Goal: Task Accomplishment & Management: Manage account settings

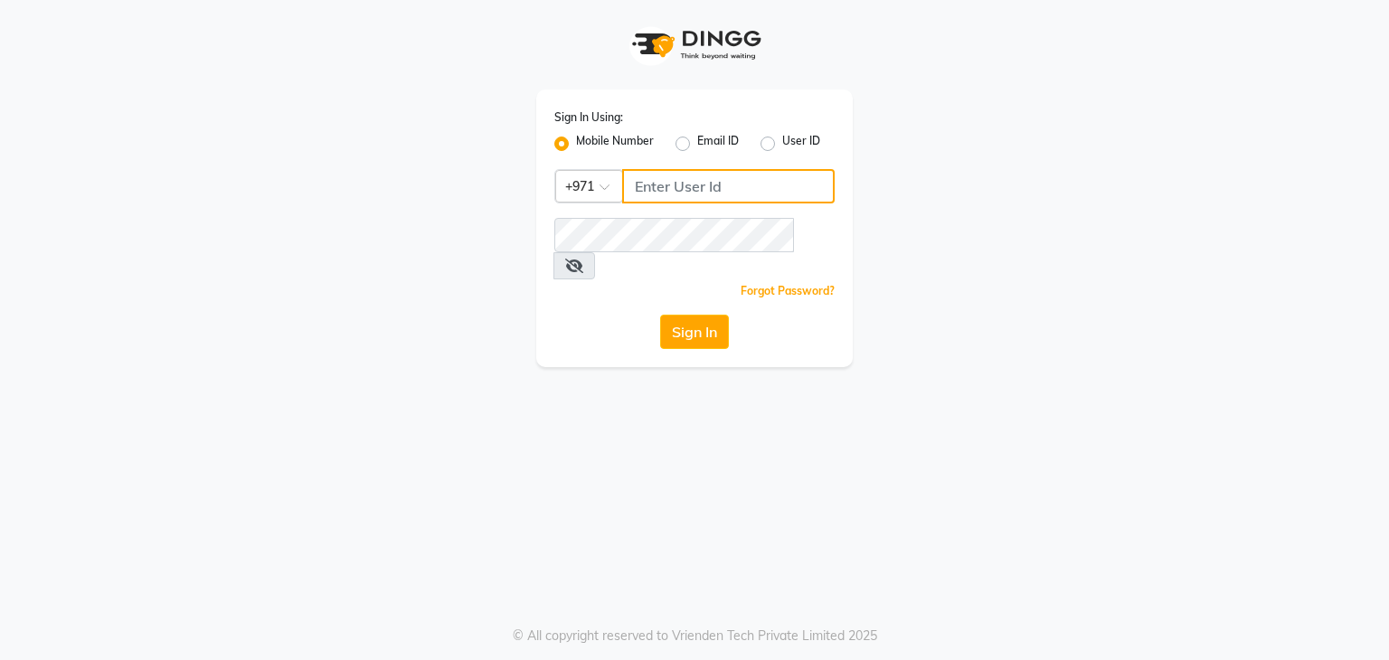
click at [705, 185] on input "Username" at bounding box center [728, 186] width 213 height 34
type input "562363844"
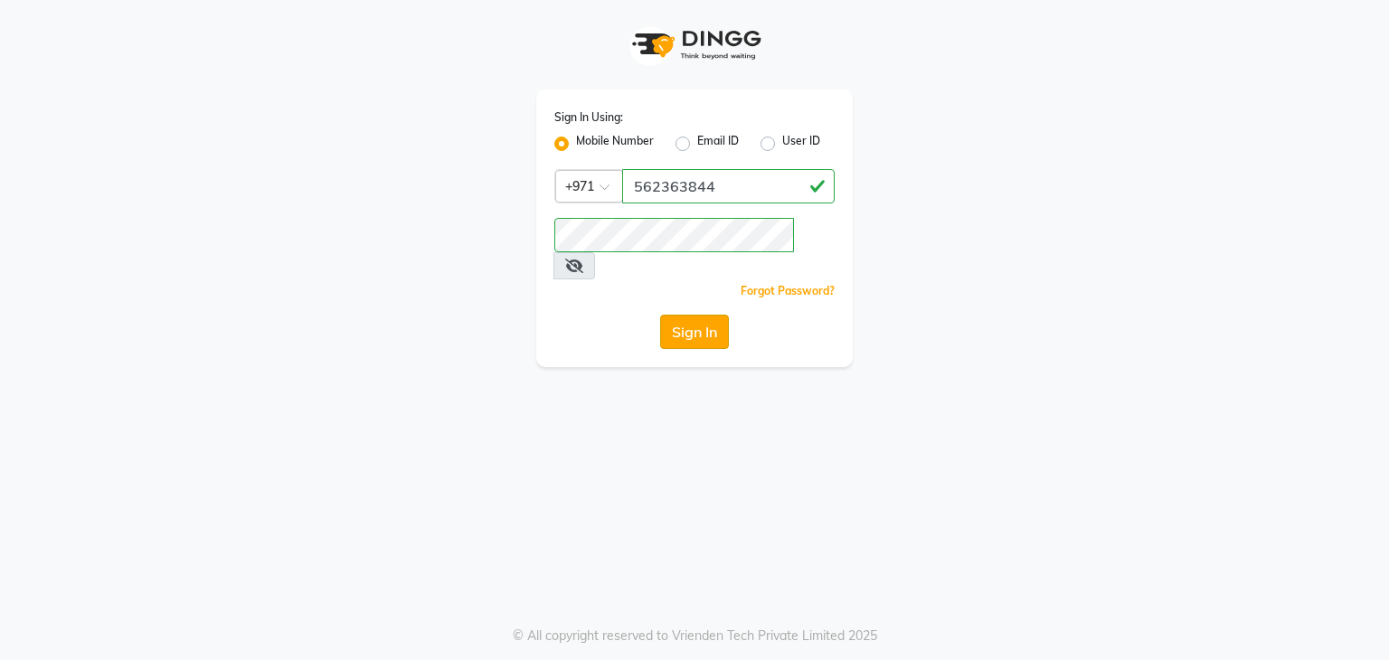
click at [707, 315] on button "Sign In" at bounding box center [694, 332] width 69 height 34
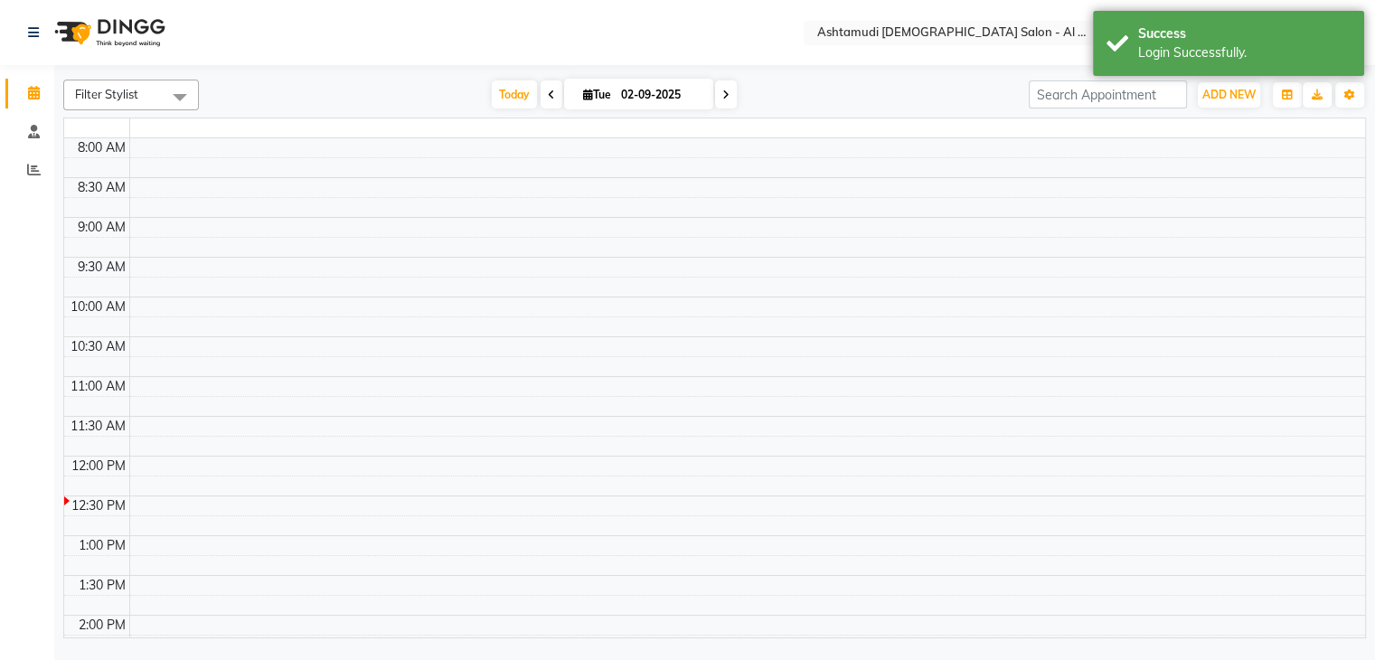
select select "en"
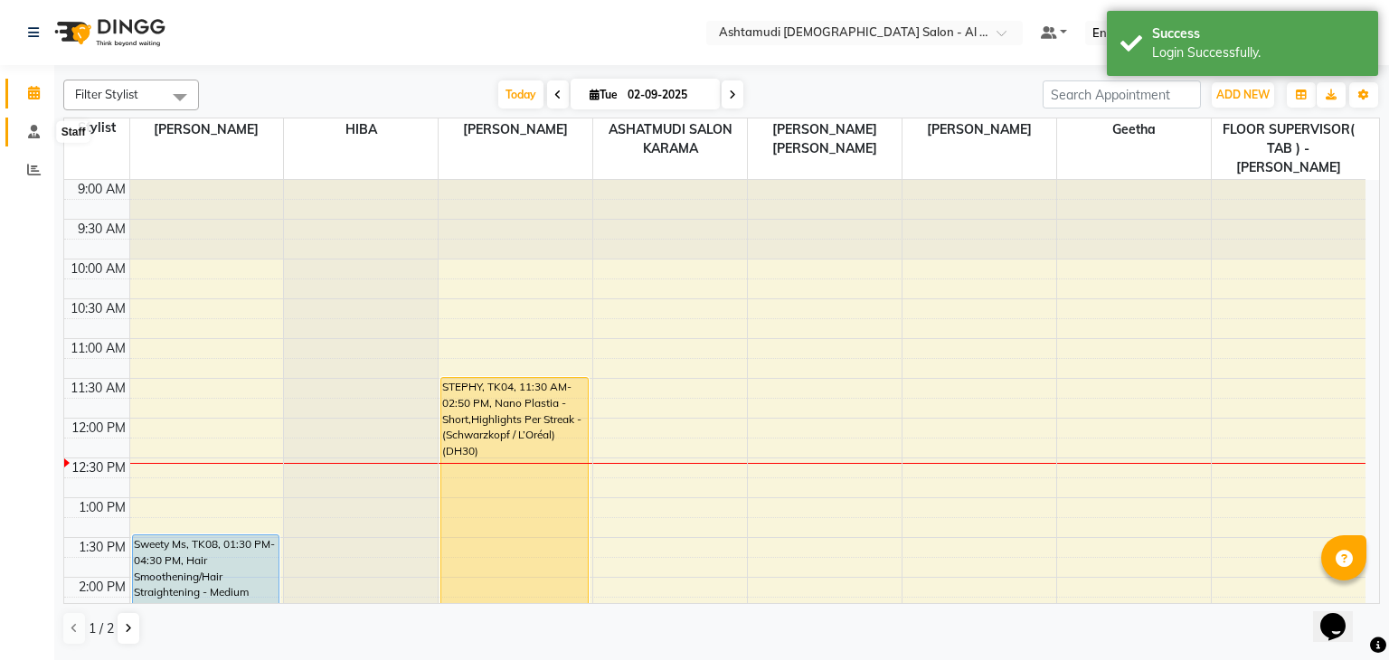
click at [28, 128] on icon at bounding box center [34, 132] width 12 height 14
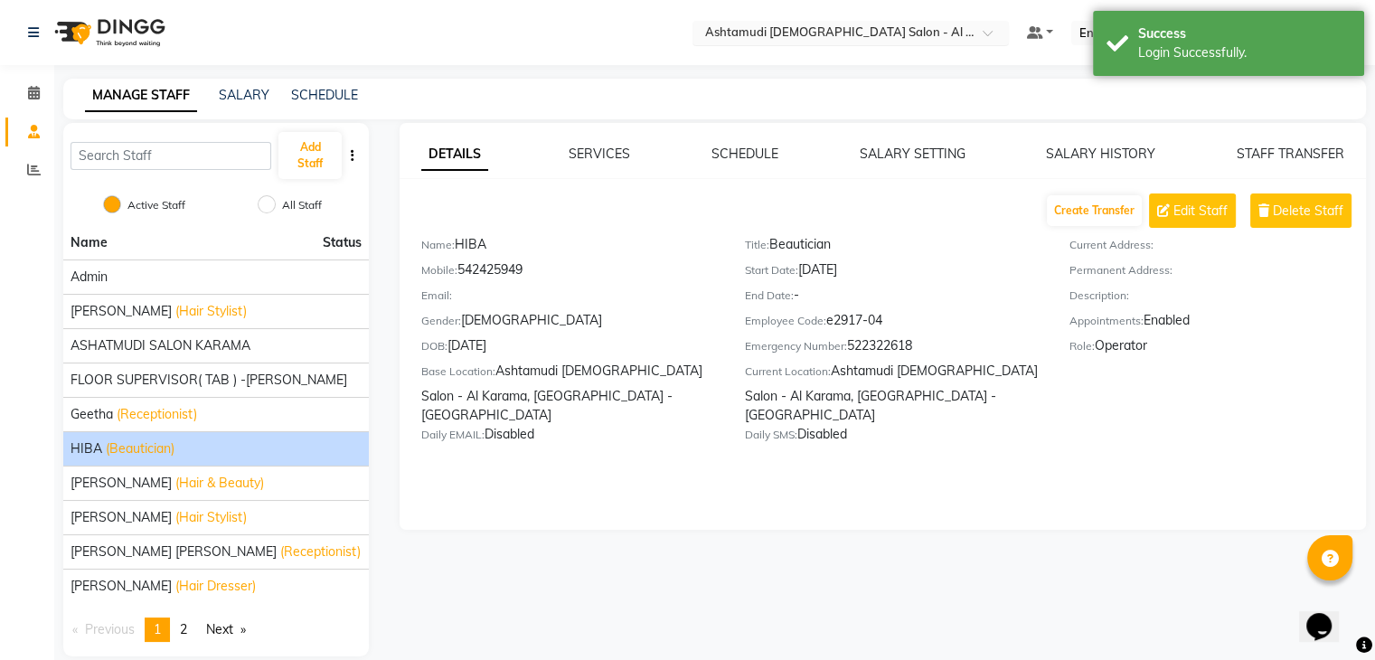
click at [890, 25] on input "text" at bounding box center [833, 34] width 262 height 18
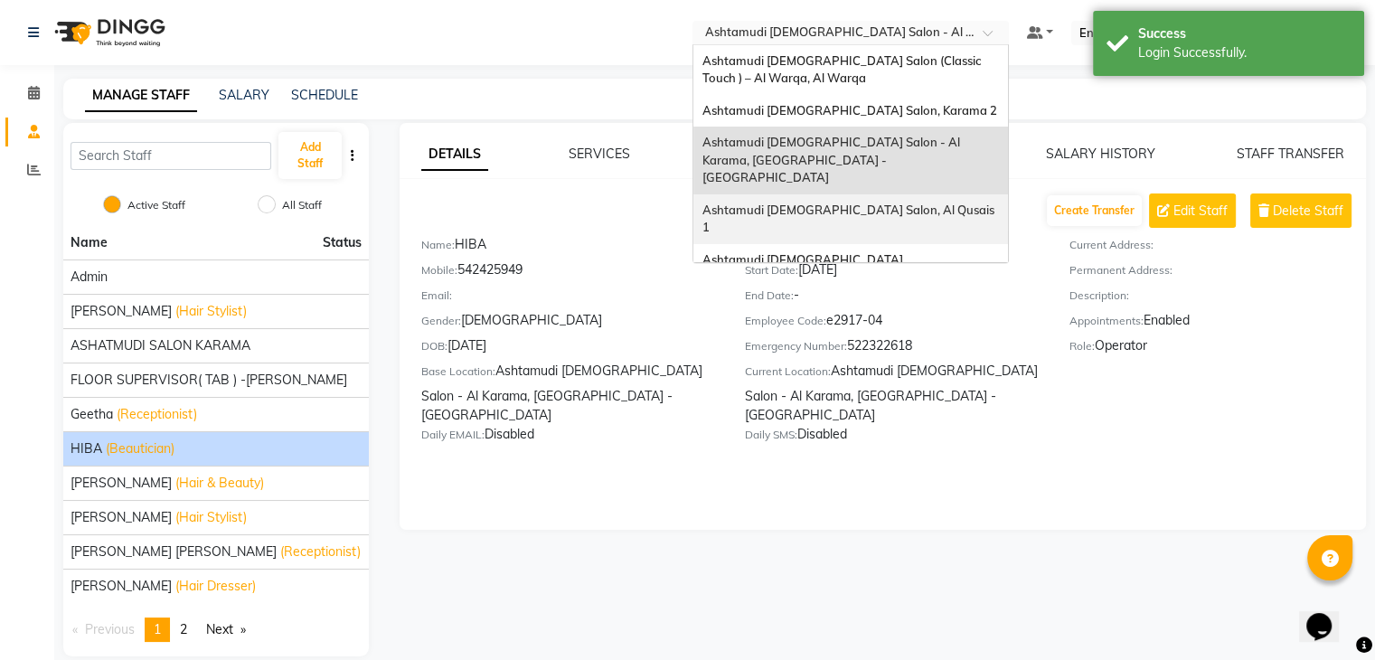
click at [923, 203] on span "Ashtamudi [DEMOGRAPHIC_DATA] Salon, Al Qusais 1" at bounding box center [850, 219] width 295 height 33
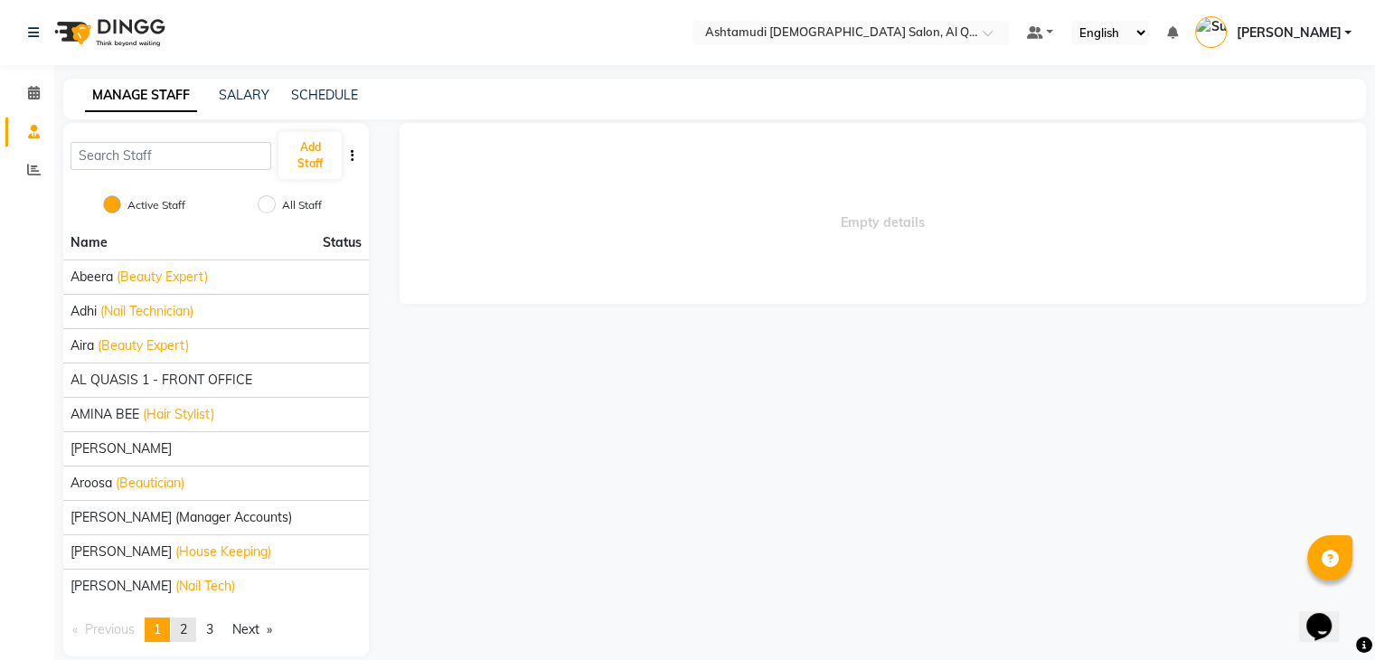
click at [185, 631] on span "2" at bounding box center [183, 629] width 7 height 16
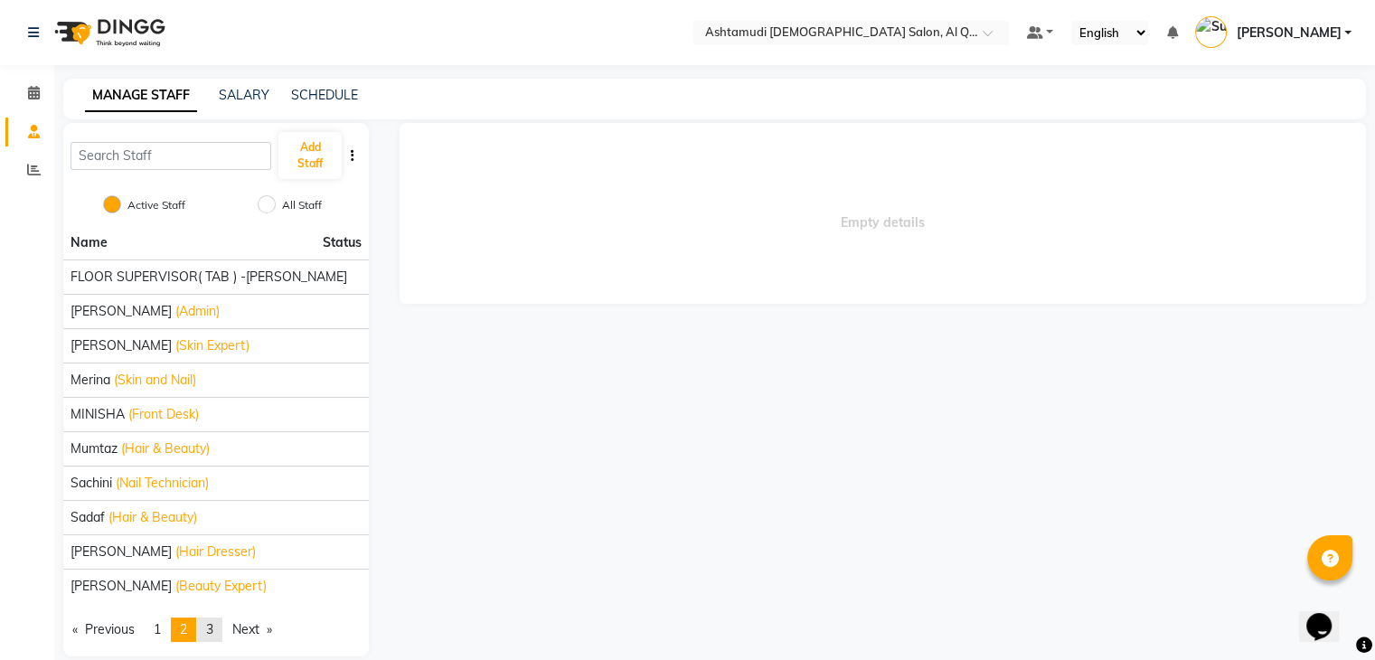
click at [213, 628] on span "3" at bounding box center [209, 629] width 7 height 16
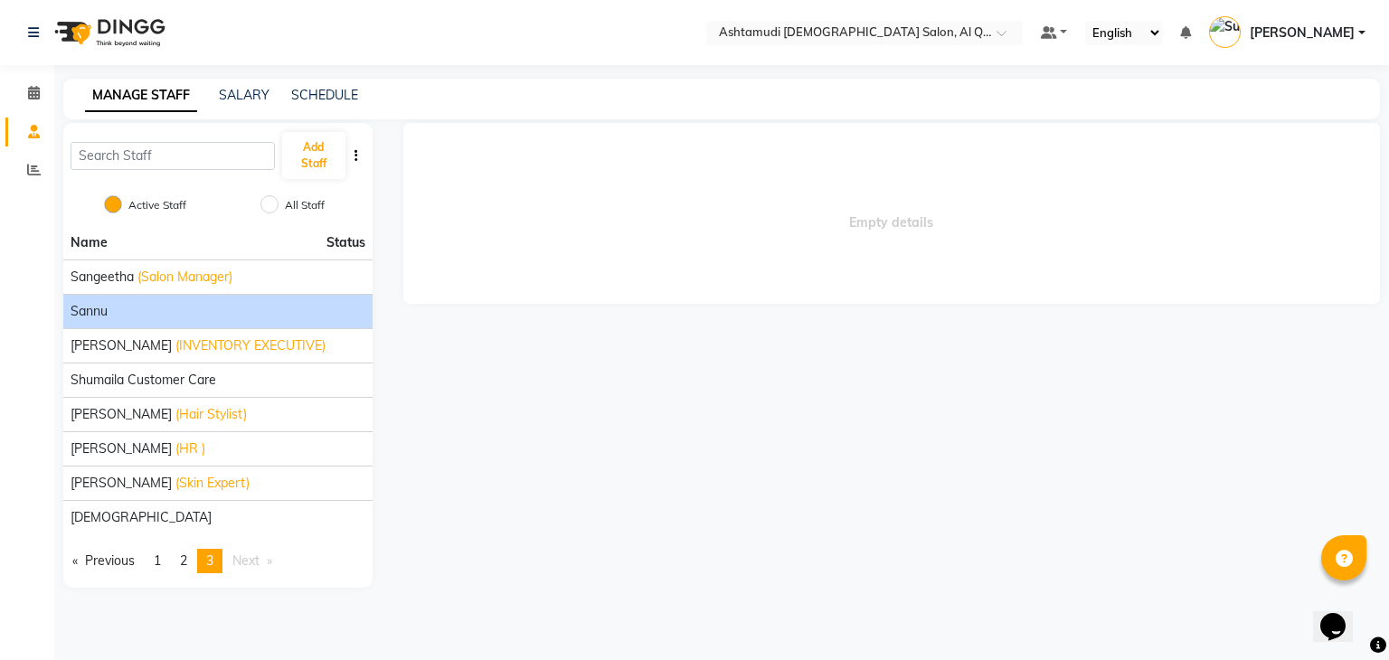
click at [239, 310] on div "Sannu" at bounding box center [218, 311] width 295 height 19
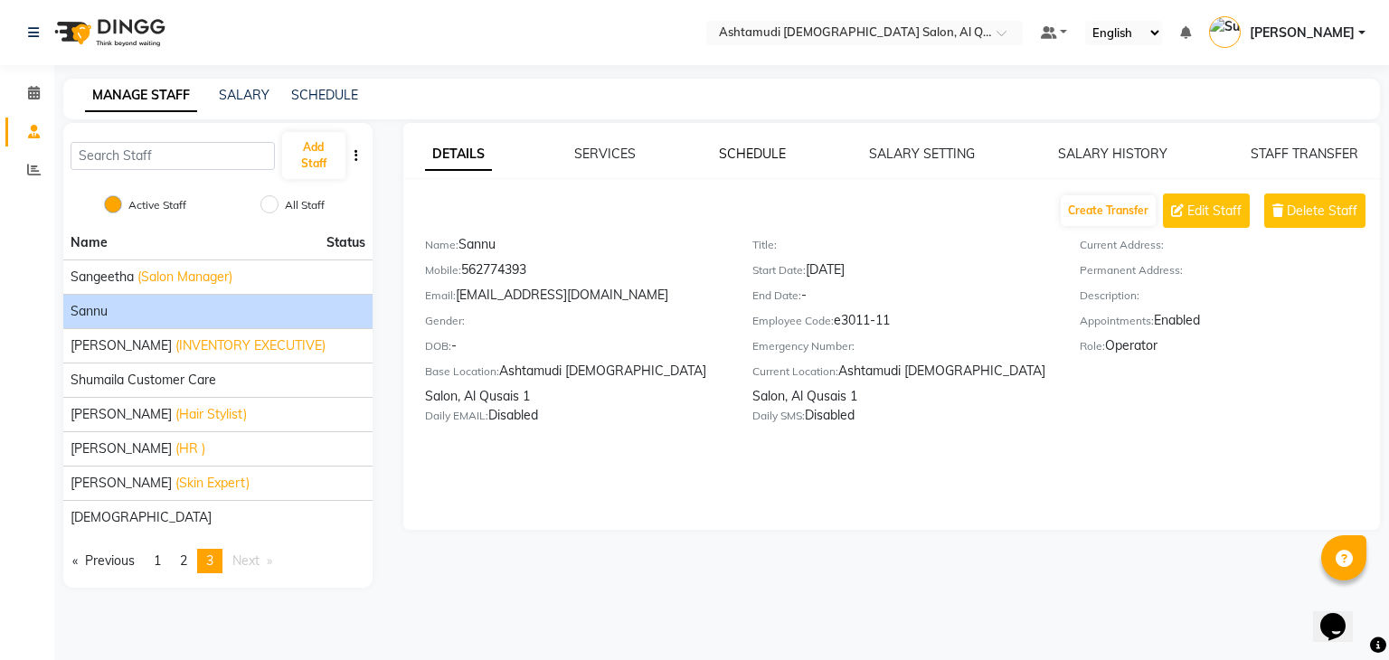
click at [763, 156] on link "SCHEDULE" at bounding box center [752, 154] width 67 height 16
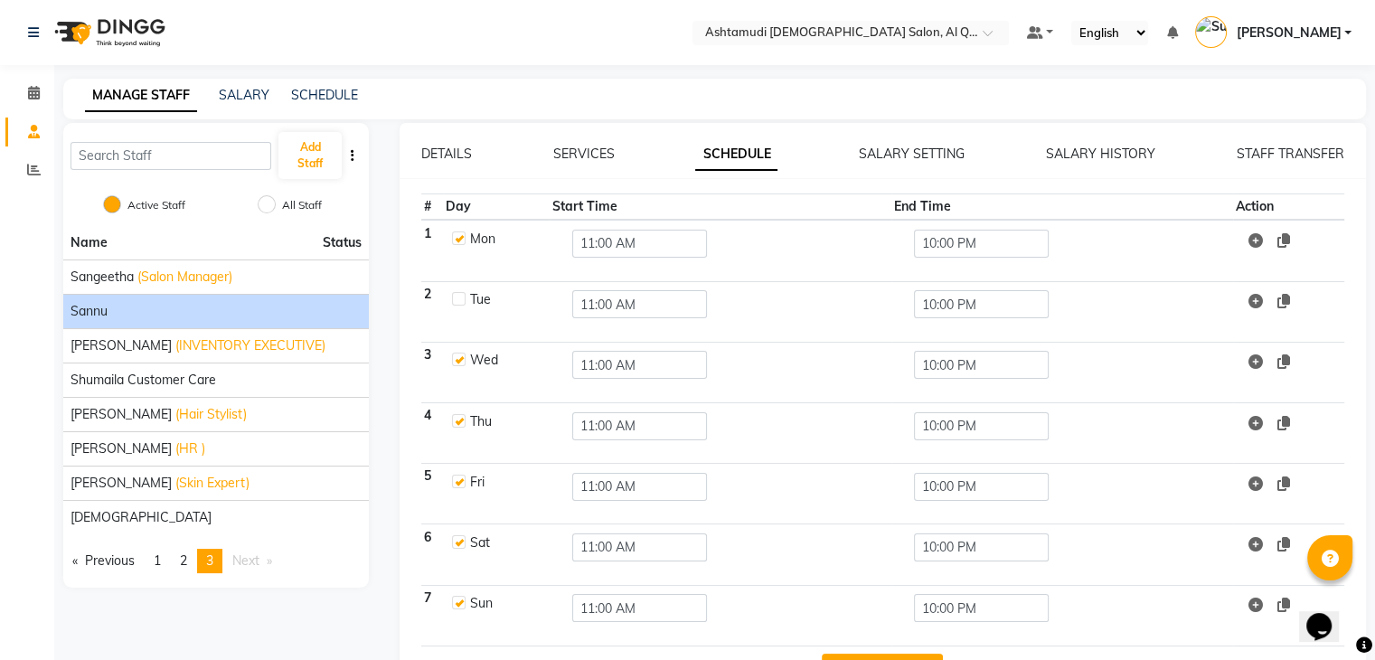
click at [453, 292] on label at bounding box center [459, 299] width 14 height 14
click at [453, 292] on input "checkbox" at bounding box center [458, 298] width 12 height 12
checkbox input "true"
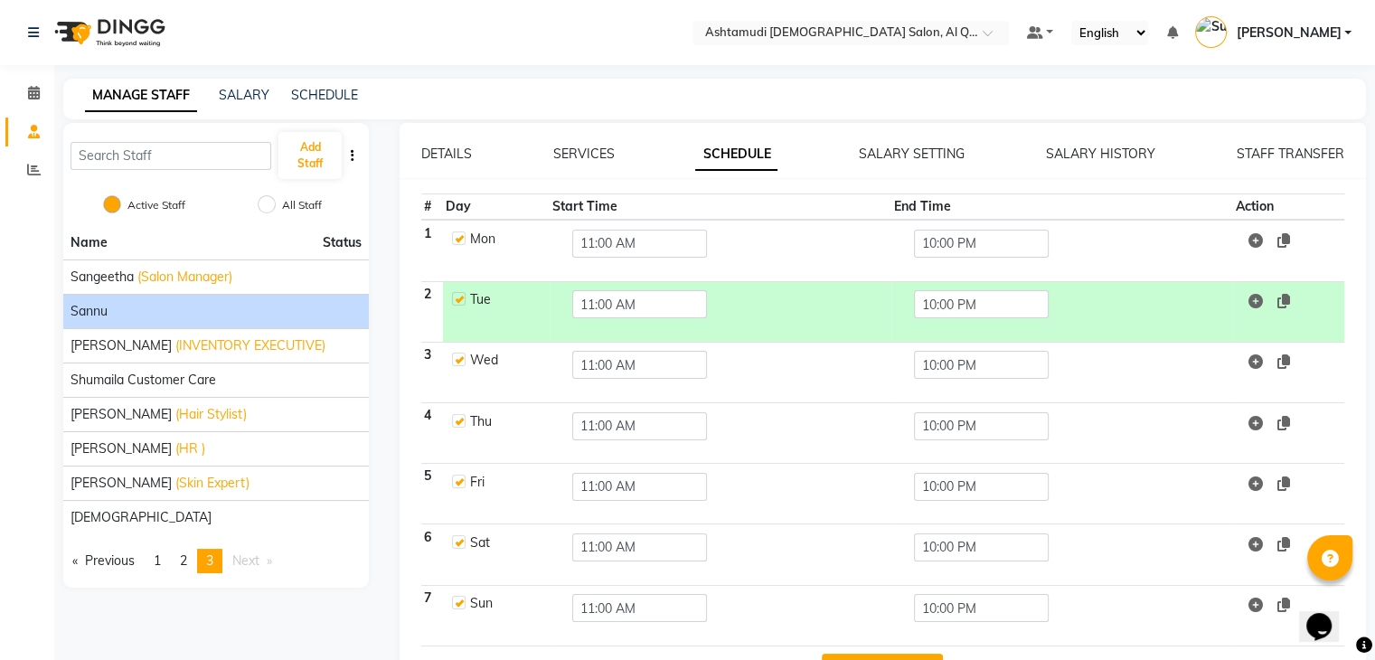
click at [460, 421] on label at bounding box center [459, 421] width 14 height 14
click at [460, 421] on input "checkbox" at bounding box center [458, 420] width 12 height 12
checkbox input "false"
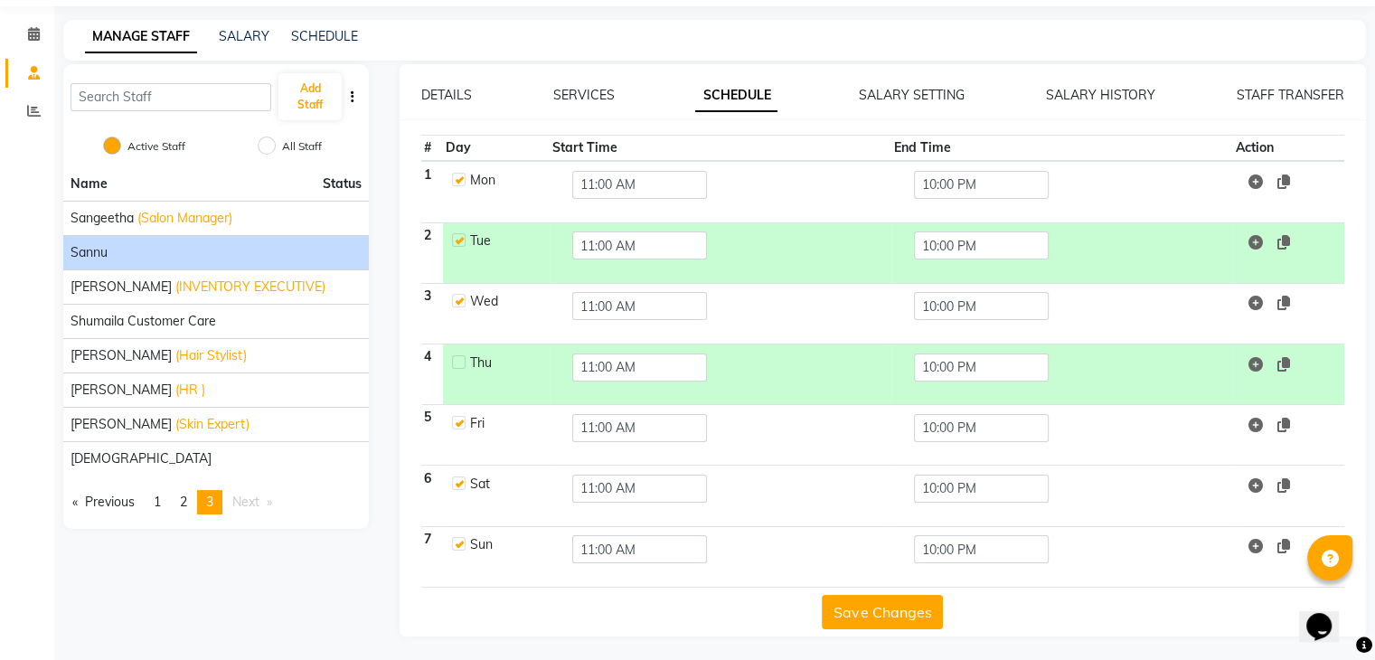
scroll to position [60, 0]
click at [897, 602] on button "Save Changes" at bounding box center [882, 611] width 121 height 34
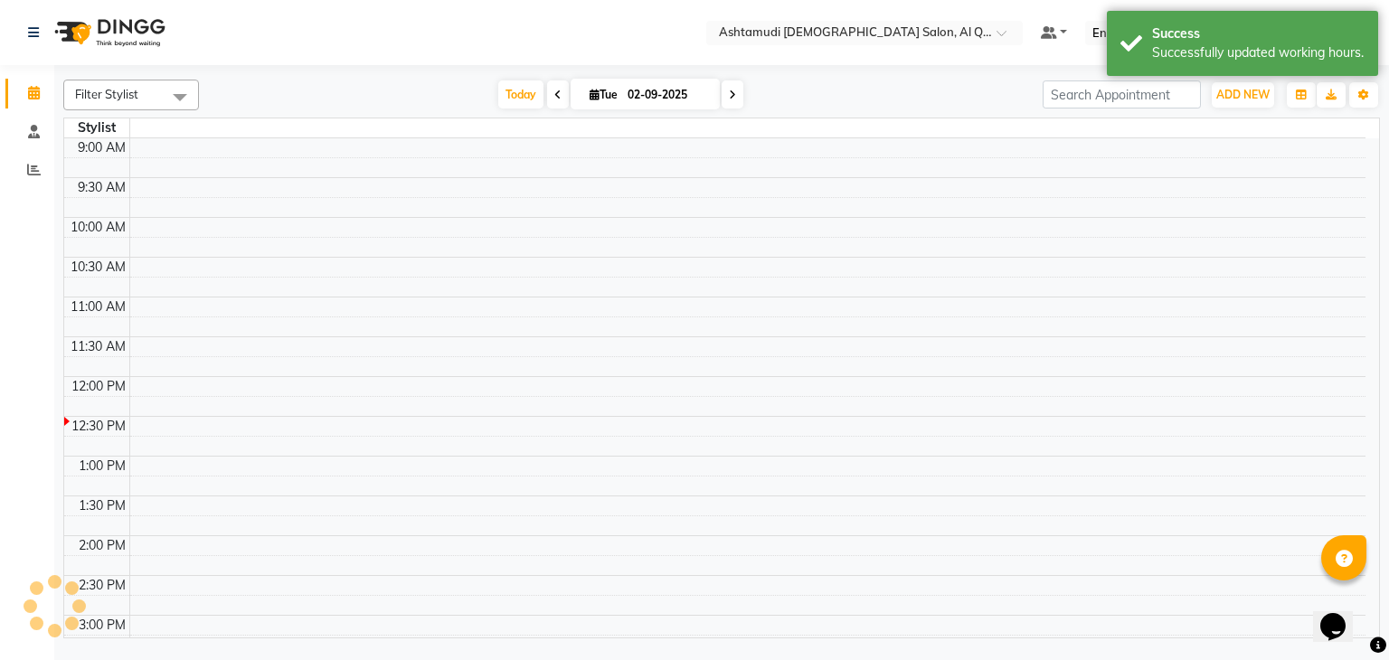
scroll to position [238, 0]
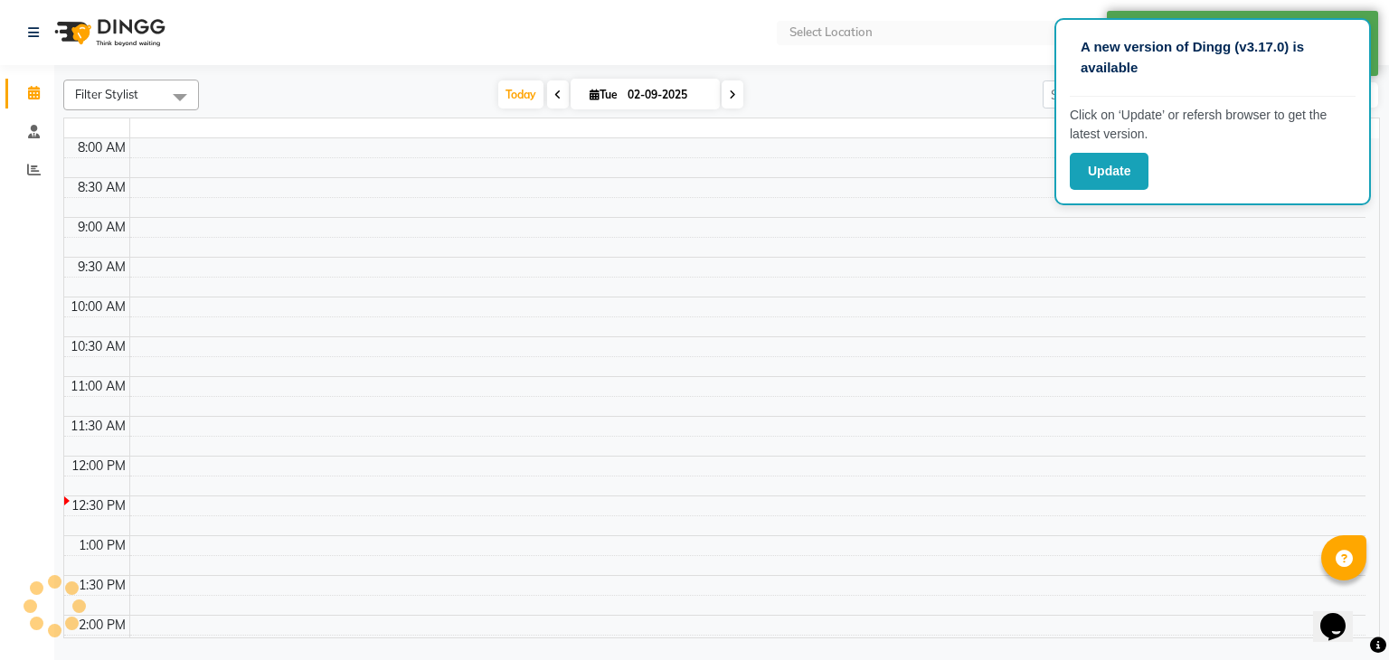
select select "en"
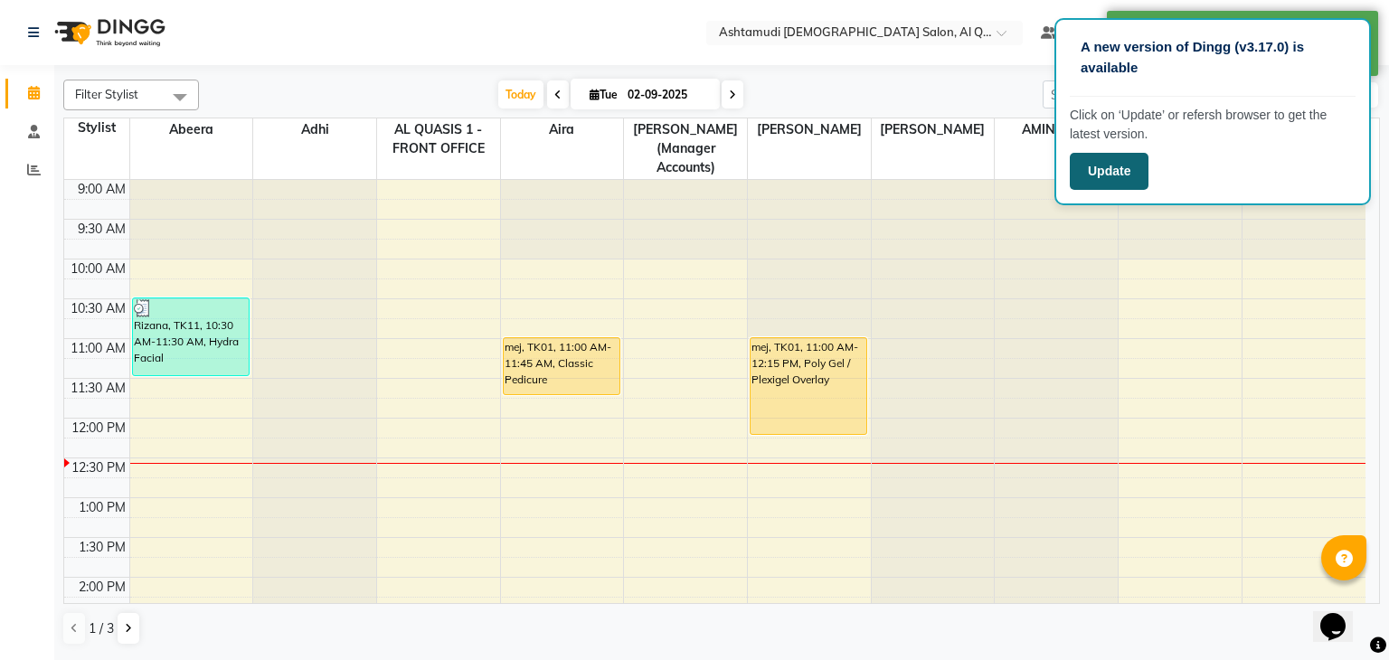
click at [1096, 171] on button "Update" at bounding box center [1109, 171] width 79 height 37
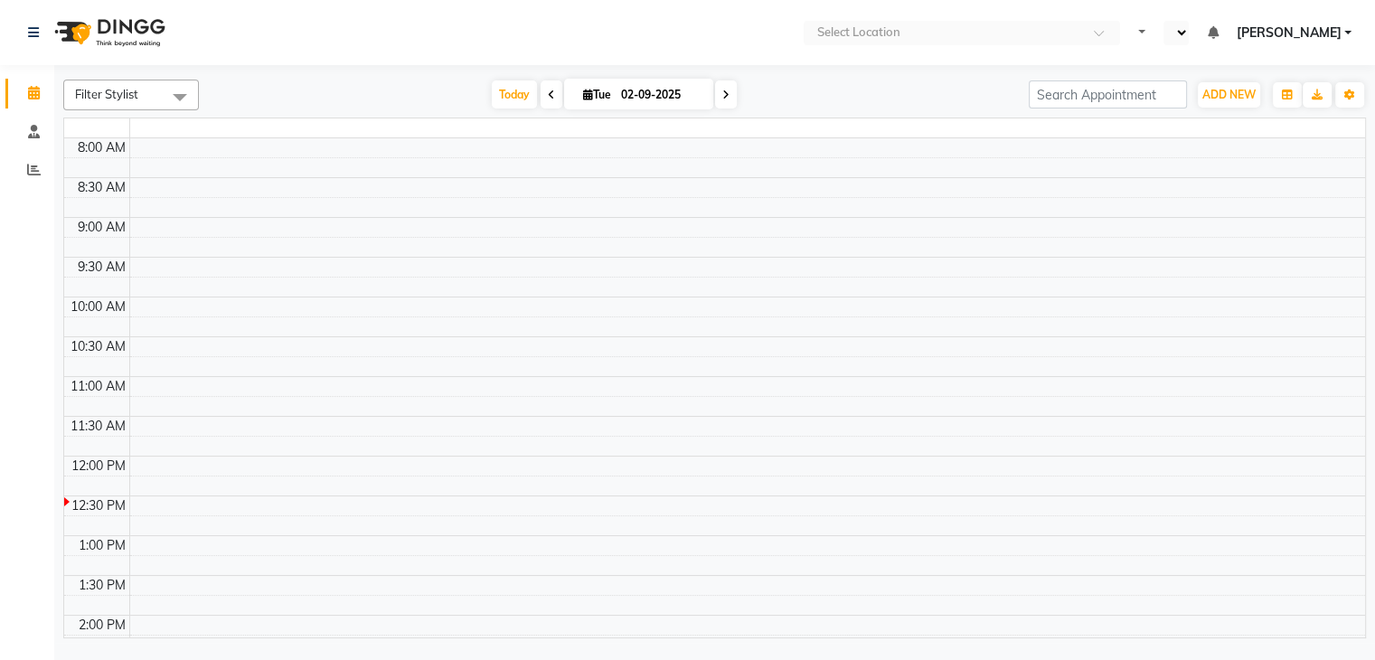
select select "en"
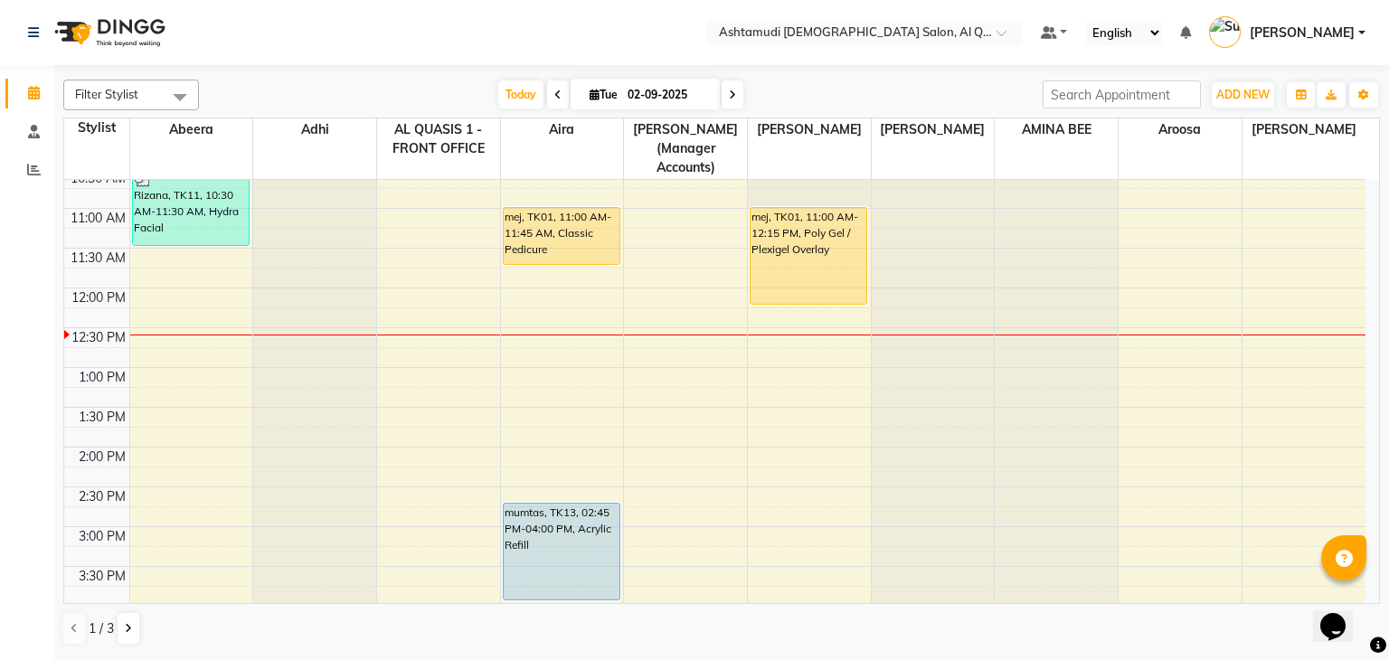
scroll to position [117, 0]
